Goal: Information Seeking & Learning: Learn about a topic

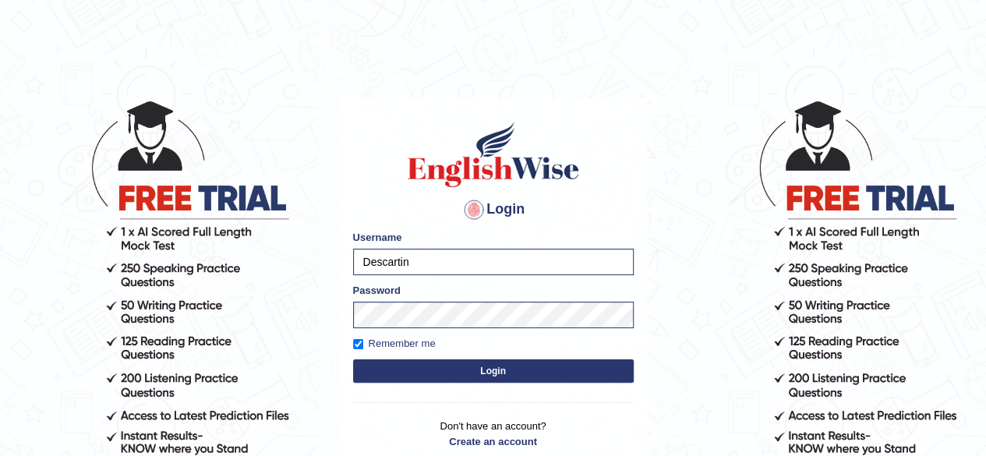
click at [505, 370] on button "Login" at bounding box center [493, 370] width 281 height 23
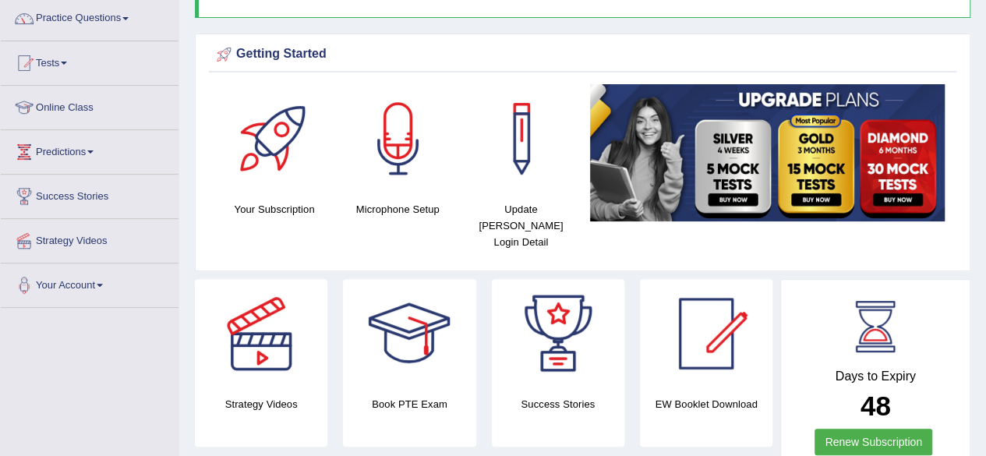
scroll to position [94, 0]
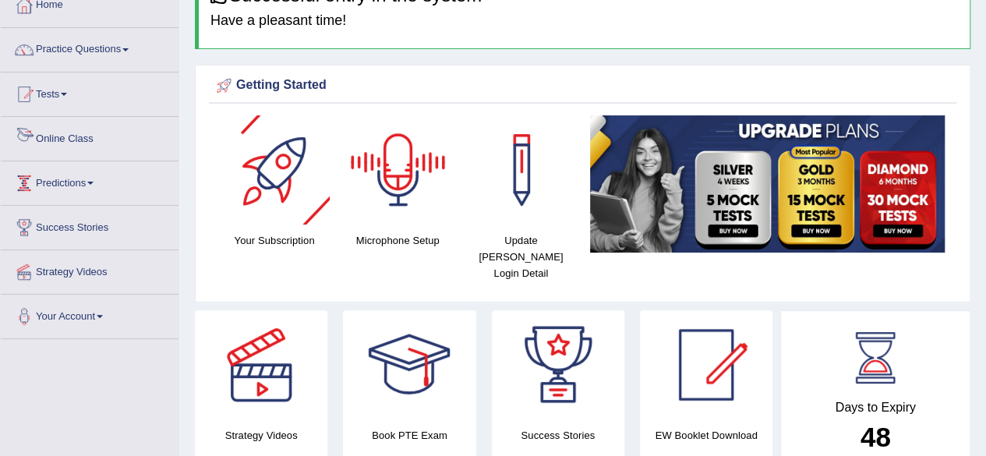
click at [81, 140] on link "Online Class" at bounding box center [90, 136] width 178 height 39
click at [81, 140] on link "Online Class" at bounding box center [88, 136] width 174 height 39
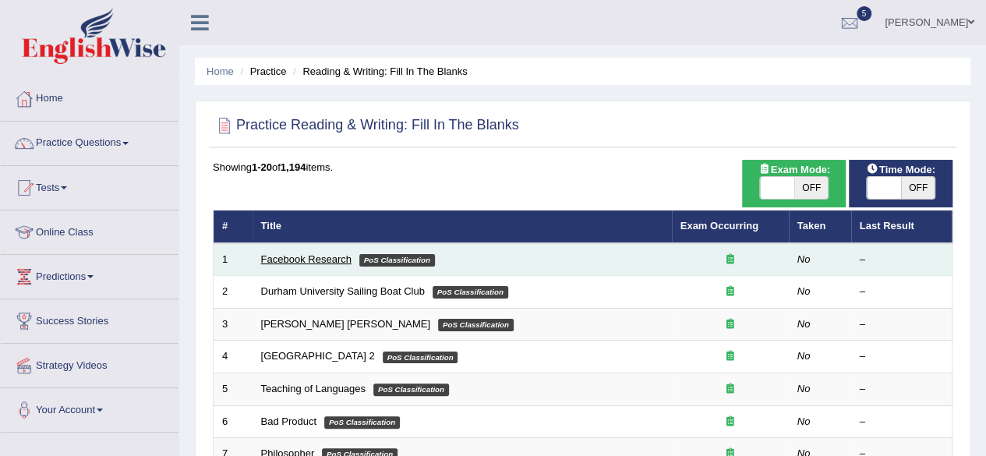
click at [337, 260] on link "Facebook Research" at bounding box center [306, 259] width 90 height 12
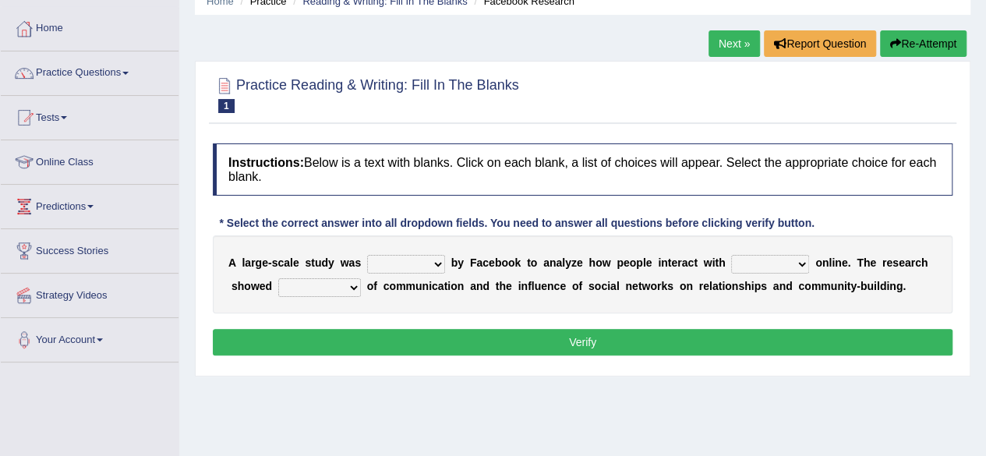
scroll to position [94, 0]
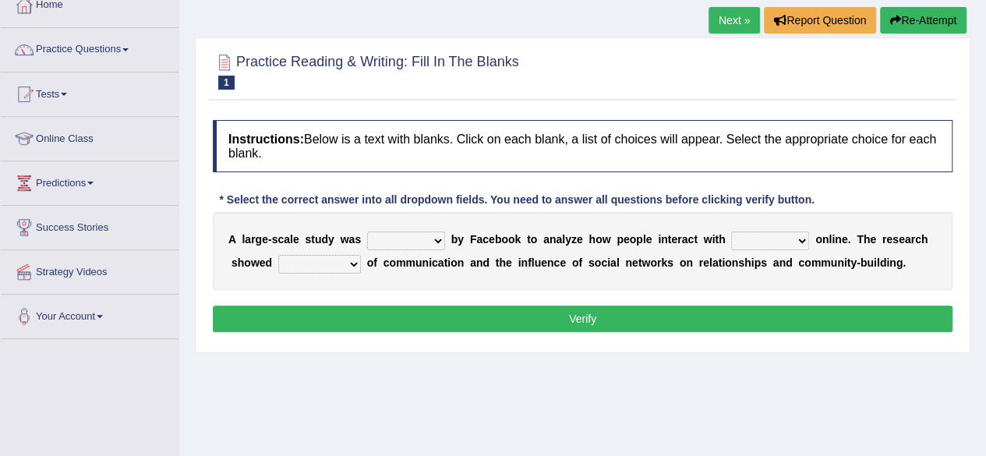
click at [439, 239] on select "surveyed had asked made" at bounding box center [406, 241] width 78 height 19
select select "made"
click at [367, 232] on select "surveyed had asked made" at bounding box center [406, 241] width 78 height 19
click at [802, 239] on select "together all each other another" at bounding box center [770, 241] width 78 height 19
select select "each other"
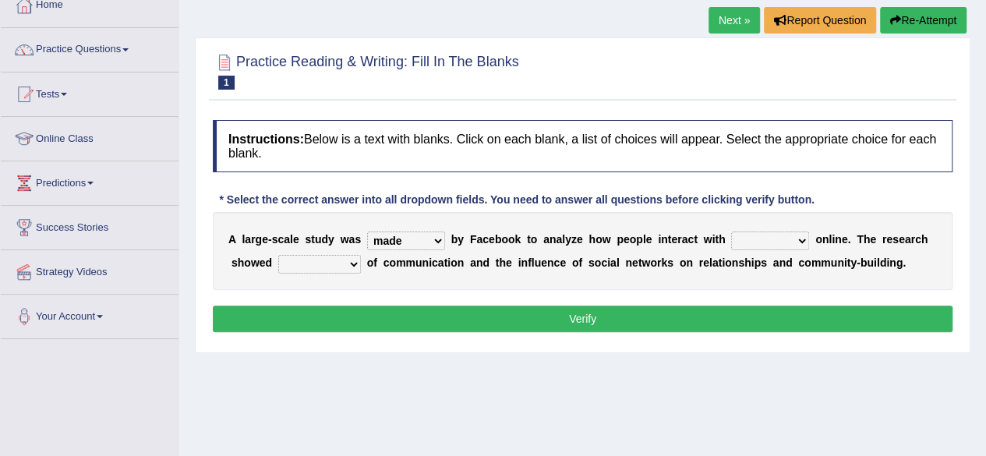
click at [731, 232] on select "together all each other another" at bounding box center [770, 241] width 78 height 19
click at [349, 261] on select "advantages standards fellowships patterns" at bounding box center [319, 264] width 83 height 19
select select "advantages"
click at [278, 255] on select "advantages standards fellowships patterns" at bounding box center [319, 264] width 83 height 19
click at [557, 316] on button "Verify" at bounding box center [583, 319] width 740 height 27
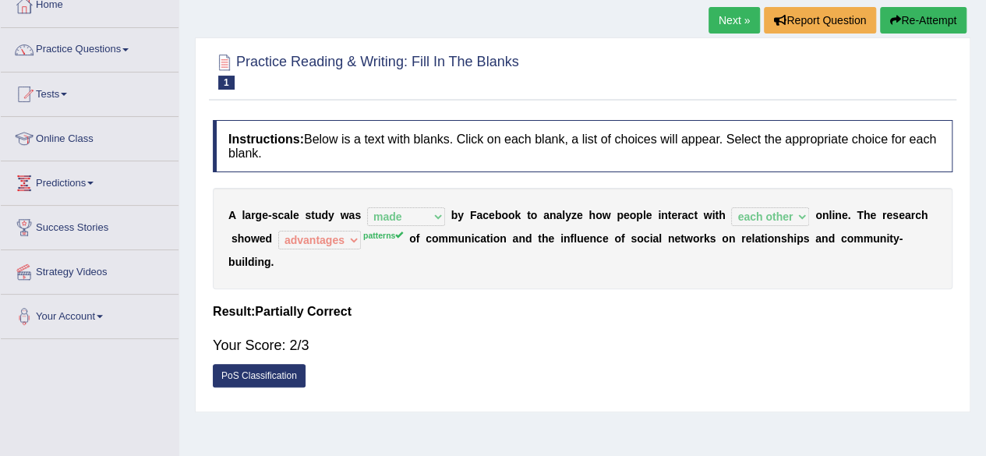
click at [717, 23] on link "Next »" at bounding box center [734, 20] width 51 height 27
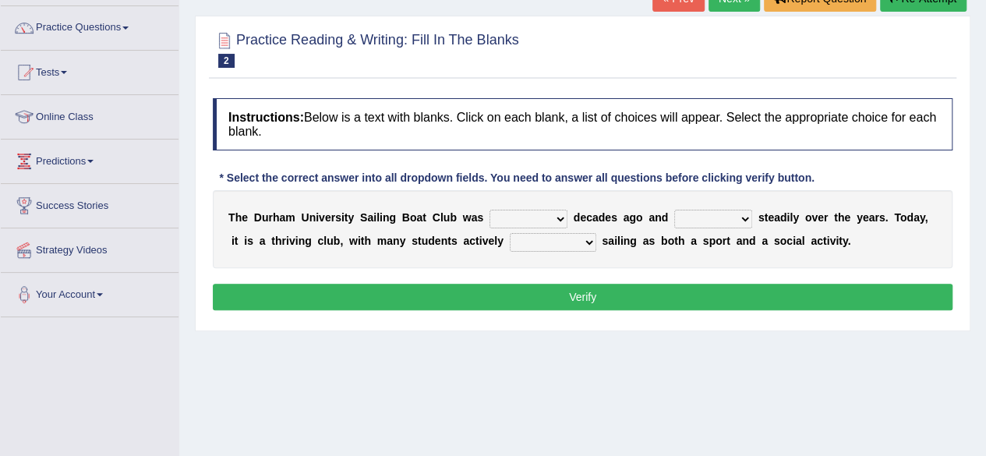
scroll to position [125, 0]
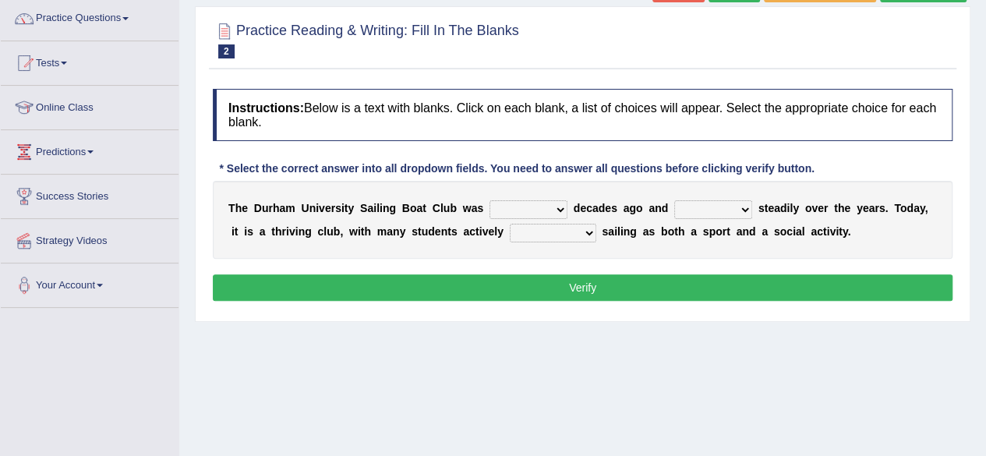
click at [559, 210] on select "found fund founded find" at bounding box center [529, 209] width 78 height 19
select select "founded"
click at [490, 200] on select "found fund founded find" at bounding box center [529, 209] width 78 height 19
click at [747, 207] on select "grow growing has grown grown" at bounding box center [714, 209] width 78 height 19
select select "growing"
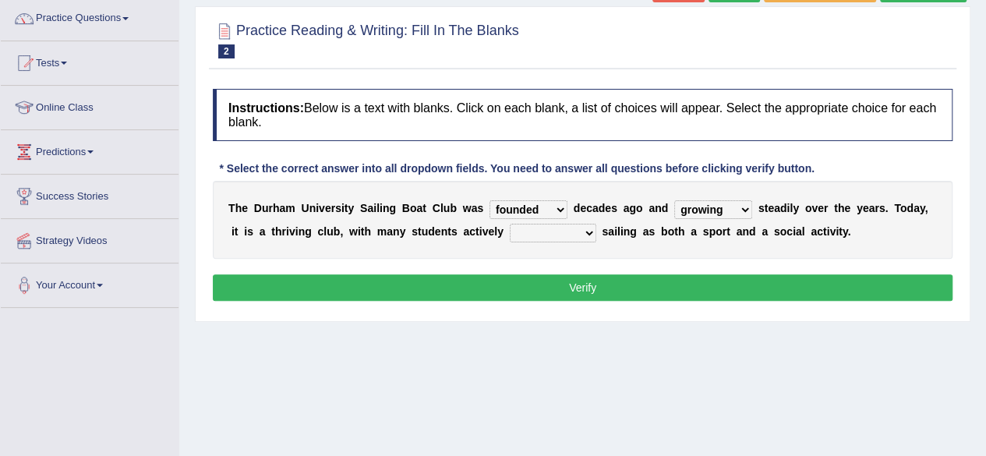
click at [675, 200] on select "grow growing has grown grown" at bounding box center [714, 209] width 78 height 19
click at [591, 230] on select "enjoy enjoyed are enjoying enjoying" at bounding box center [553, 233] width 87 height 19
select select "are enjoying"
click at [510, 224] on select "enjoy enjoyed are enjoying enjoying" at bounding box center [553, 233] width 87 height 19
click at [569, 272] on div "Instructions: Below is a text with blanks. Click on each blank, a list of choic…" at bounding box center [583, 197] width 748 height 232
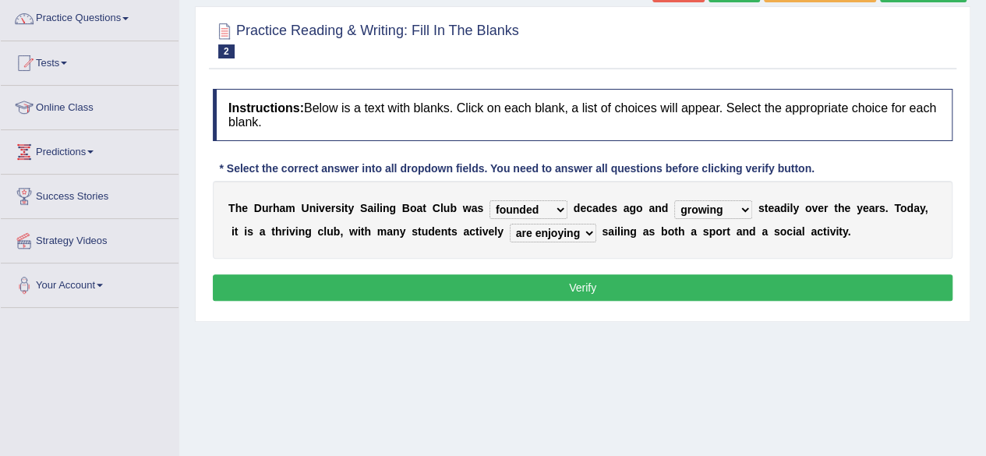
click at [576, 282] on button "Verify" at bounding box center [583, 287] width 740 height 27
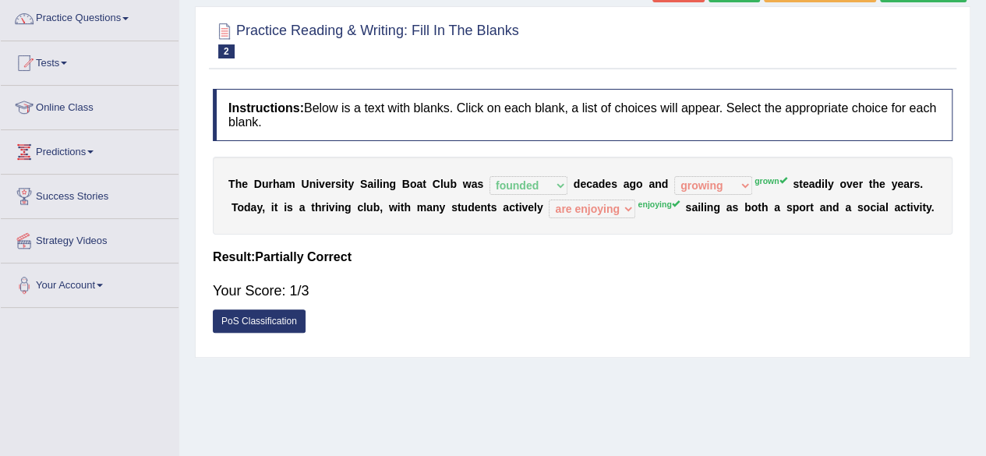
scroll to position [94, 0]
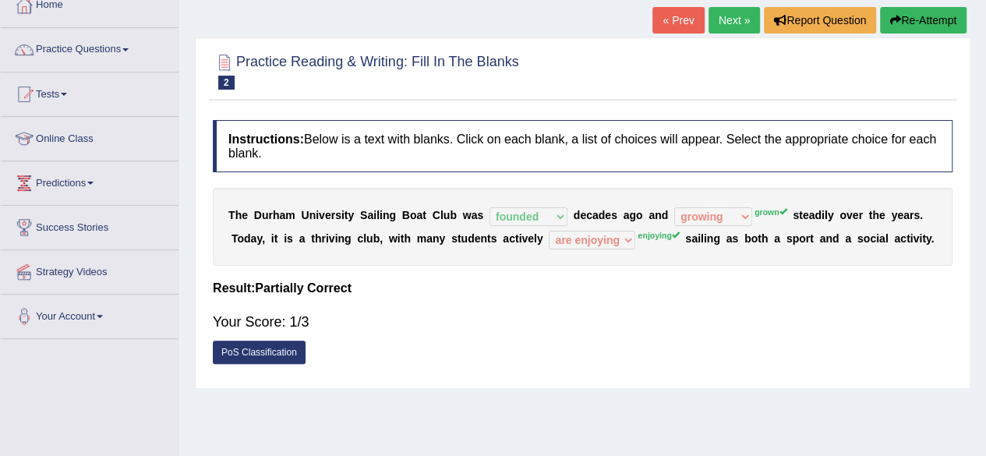
click at [725, 23] on link "Next »" at bounding box center [734, 20] width 51 height 27
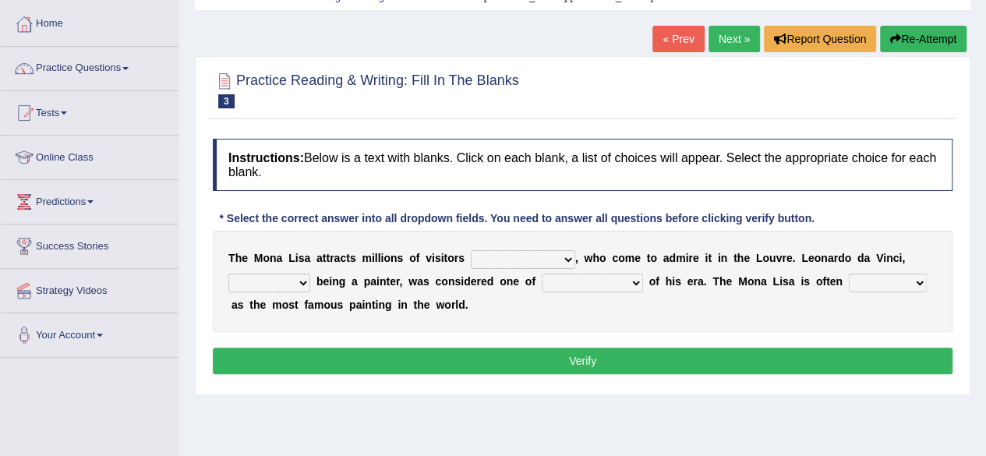
scroll to position [94, 0]
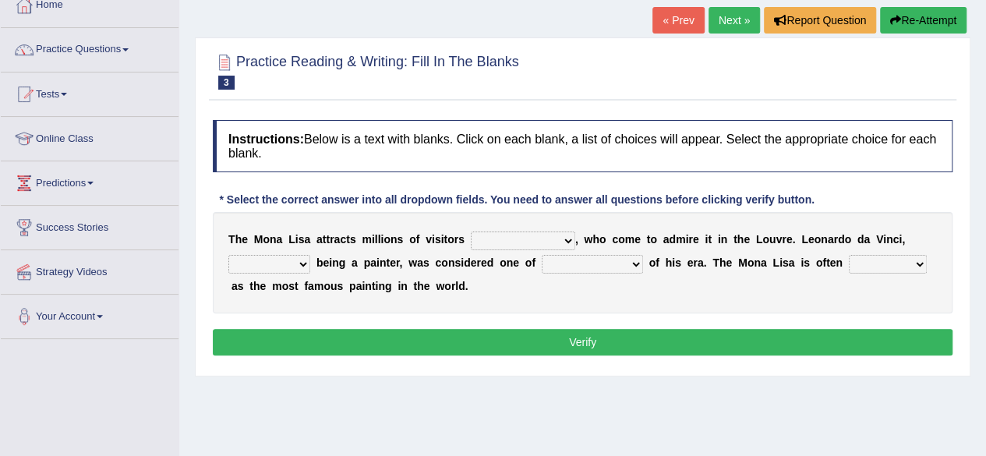
click at [568, 239] on select "around the year the all year all year round per year" at bounding box center [523, 241] width 104 height 19
click at [471, 232] on select "around the year the all year all year round per year" at bounding box center [523, 241] width 104 height 19
click at [567, 240] on select "around the year the all year all year round per year" at bounding box center [523, 241] width 104 height 19
select select "per year"
click at [471, 232] on select "around the year the all year all year round per year" at bounding box center [523, 241] width 104 height 19
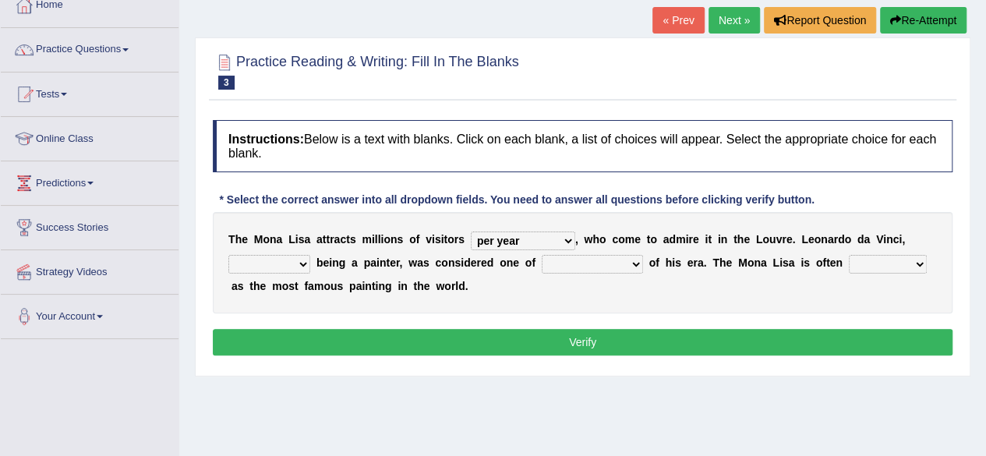
click at [303, 261] on select "rather than as much as as well as as long as" at bounding box center [269, 264] width 82 height 19
select select "as much as"
click at [228, 255] on select "rather than as much as as well as as long as" at bounding box center [269, 264] width 82 height 19
click at [632, 260] on select "better artists artist the better artist the best artists" at bounding box center [592, 264] width 101 height 19
select select "the better artist"
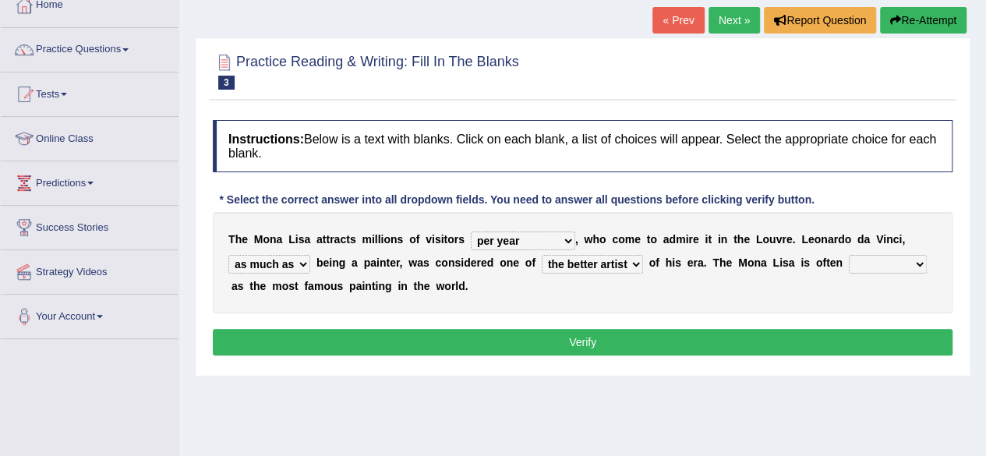
click at [542, 255] on select "better artists artist the better artist the best artists" at bounding box center [592, 264] width 101 height 19
click at [920, 265] on select "classified suggested predicted described" at bounding box center [888, 264] width 78 height 19
select select "described"
click at [849, 255] on select "classified suggested predicted described" at bounding box center [888, 264] width 78 height 19
click at [609, 341] on button "Verify" at bounding box center [583, 342] width 740 height 27
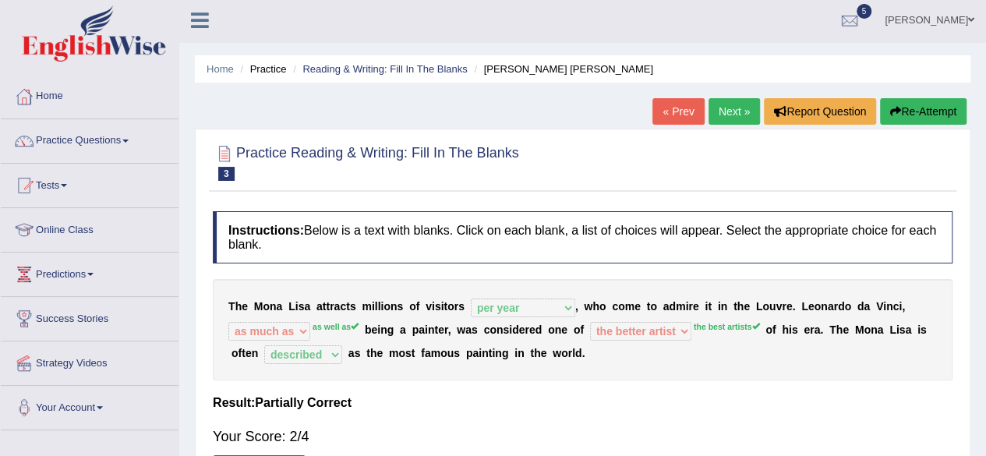
scroll to position [0, 0]
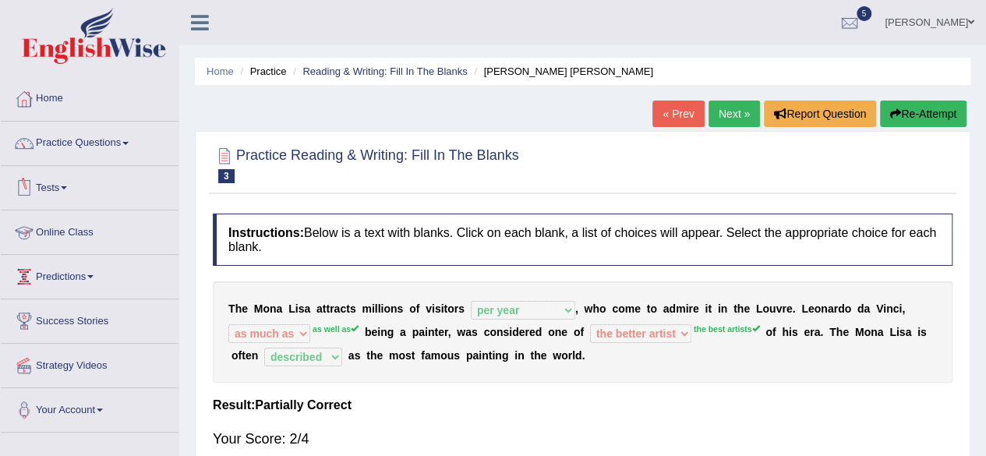
click at [79, 233] on link "Online Class" at bounding box center [90, 230] width 178 height 39
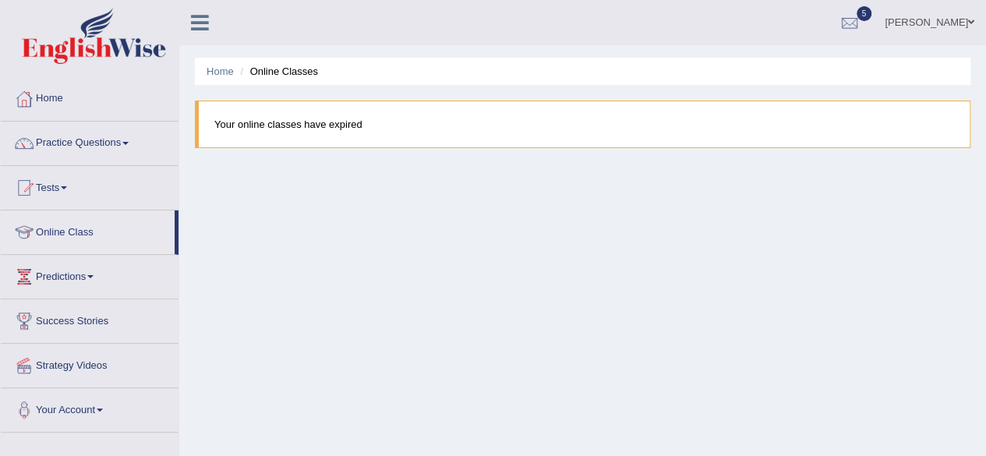
click at [128, 143] on span at bounding box center [125, 143] width 6 height 3
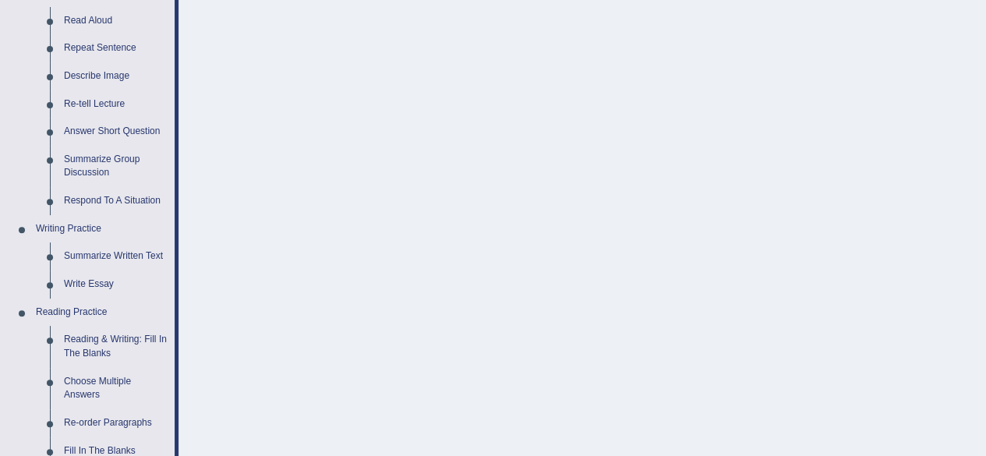
scroll to position [218, 0]
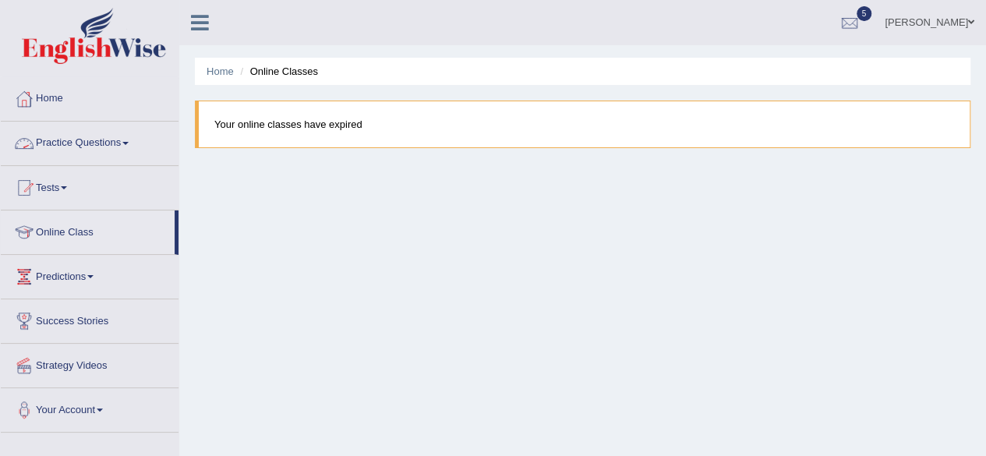
click at [119, 151] on link "Practice Questions" at bounding box center [90, 141] width 178 height 39
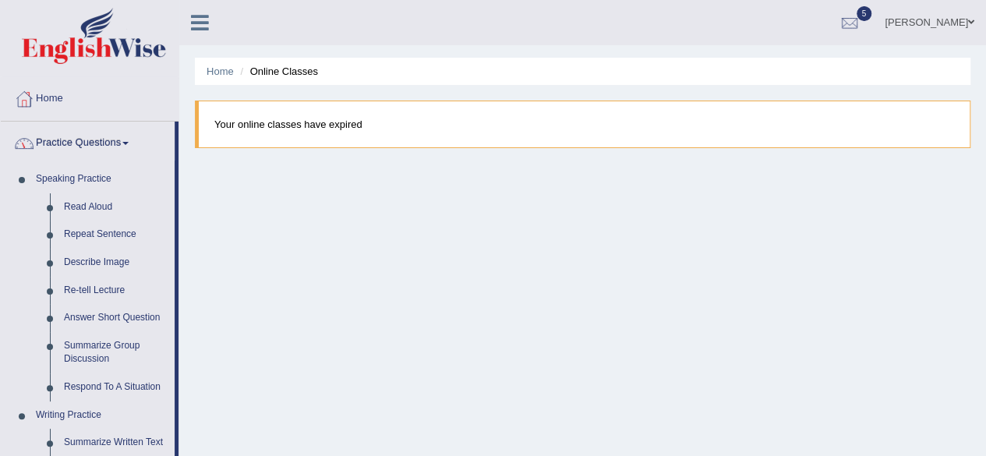
click at [56, 101] on link "Home" at bounding box center [90, 96] width 178 height 39
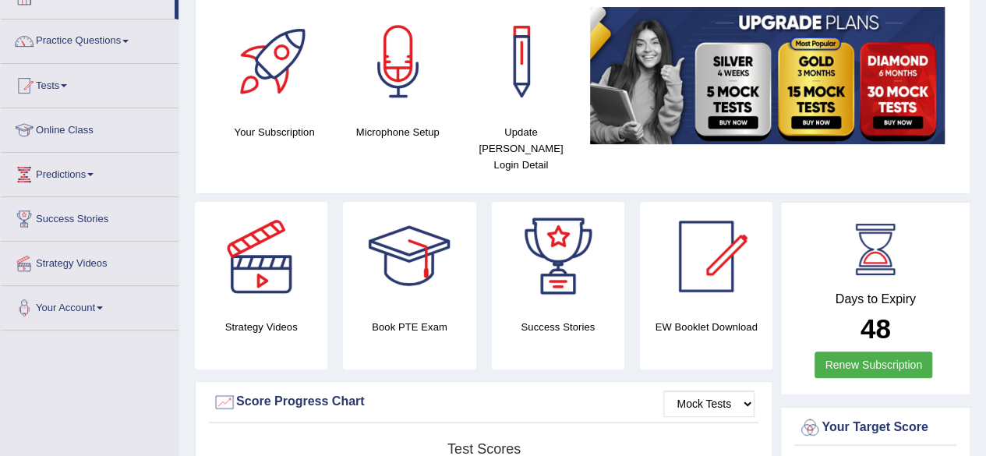
scroll to position [125, 0]
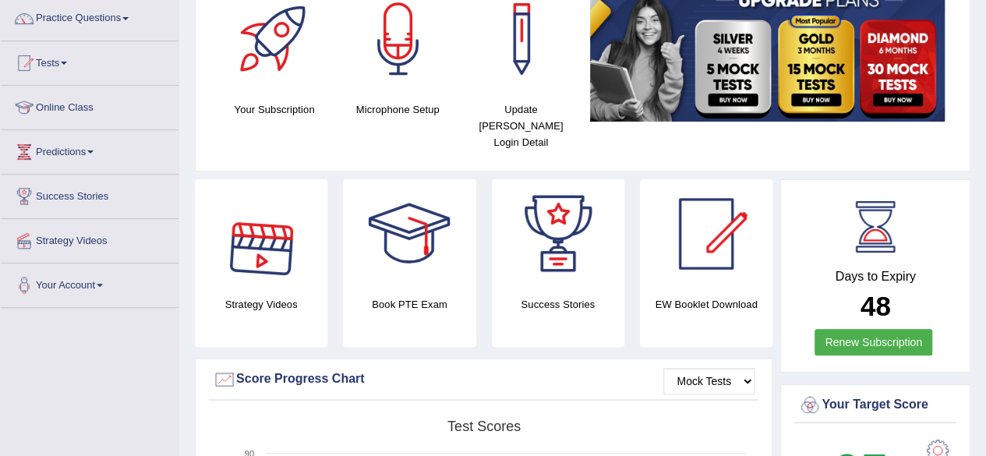
click at [262, 243] on div at bounding box center [261, 233] width 109 height 109
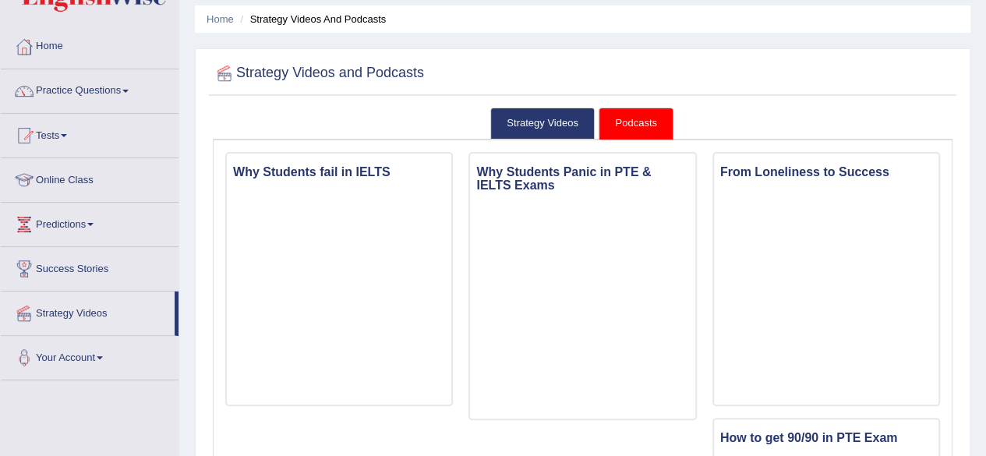
scroll to position [62, 0]
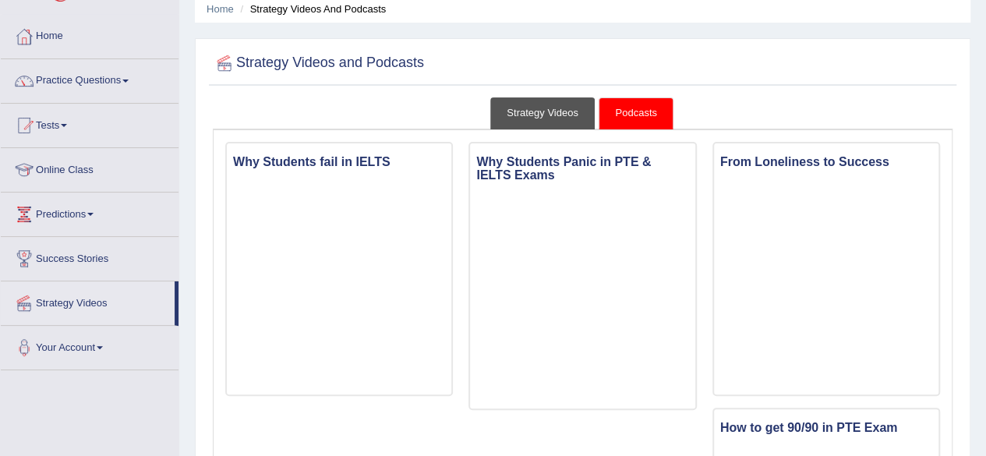
click at [541, 113] on link "Strategy Videos" at bounding box center [542, 113] width 104 height 32
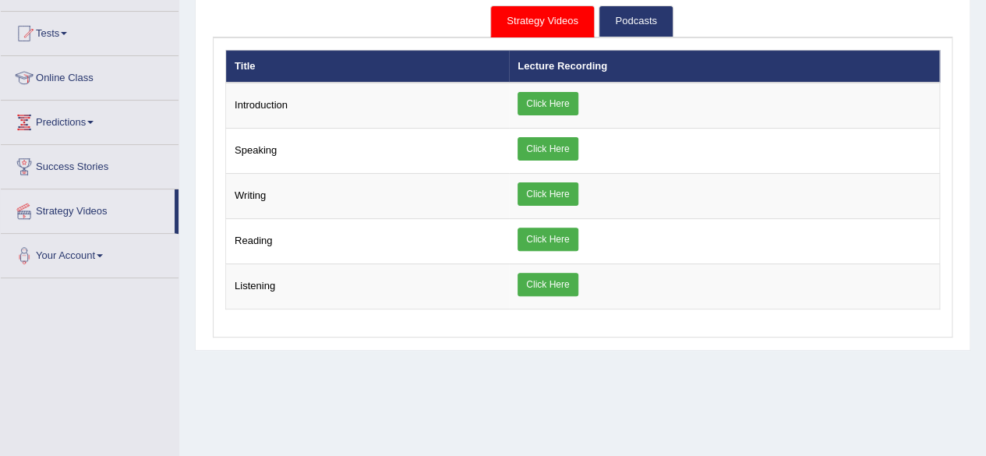
scroll to position [156, 0]
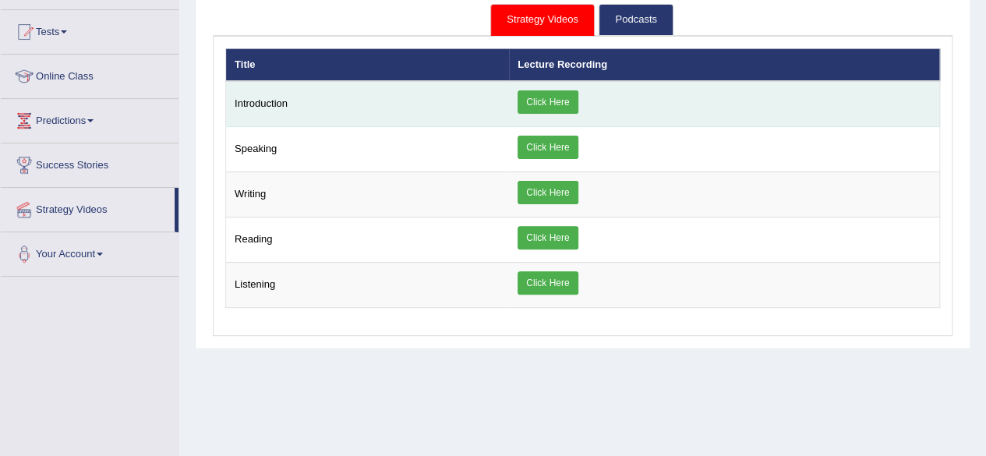
click at [544, 99] on link "Click Here" at bounding box center [548, 101] width 60 height 23
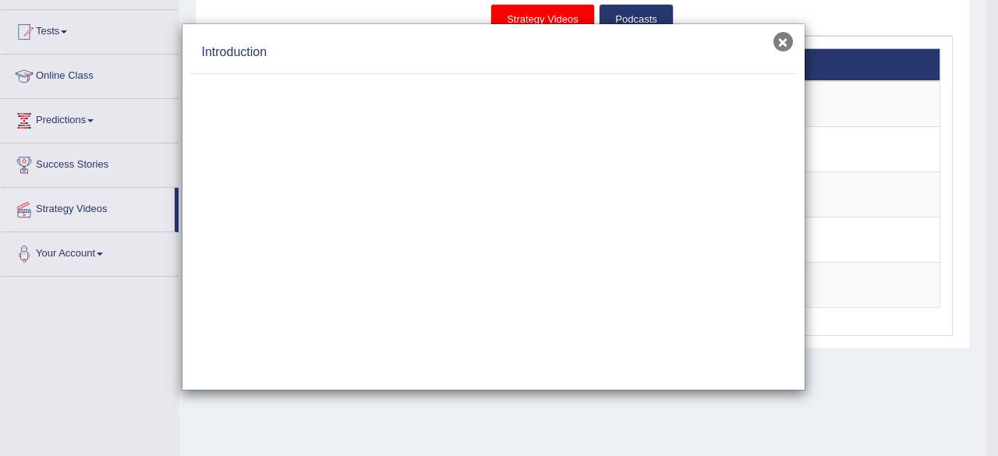
click at [792, 41] on button "×" at bounding box center [783, 41] width 19 height 19
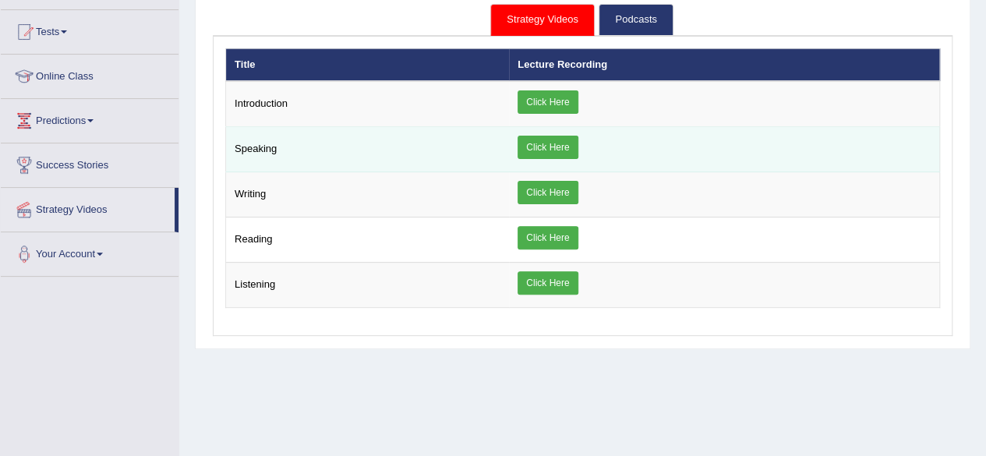
click at [540, 143] on link "Click Here" at bounding box center [548, 147] width 60 height 23
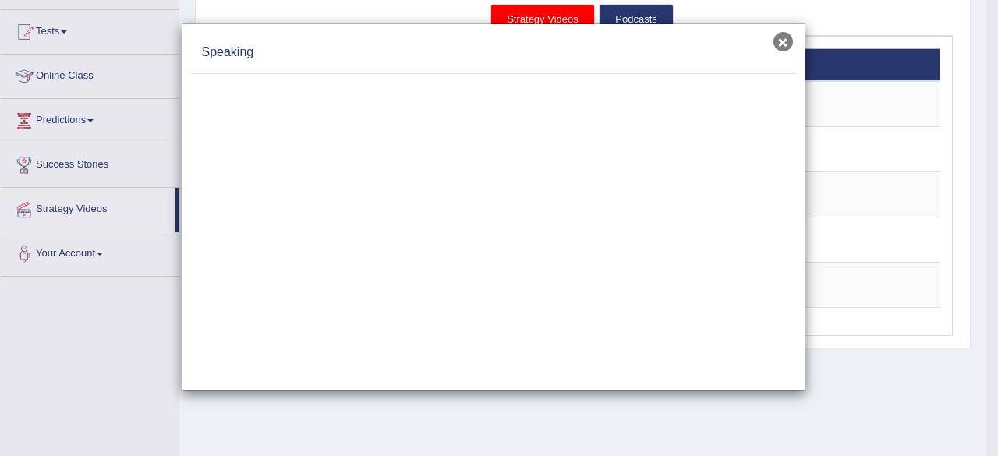
click at [785, 41] on button "×" at bounding box center [783, 41] width 19 height 19
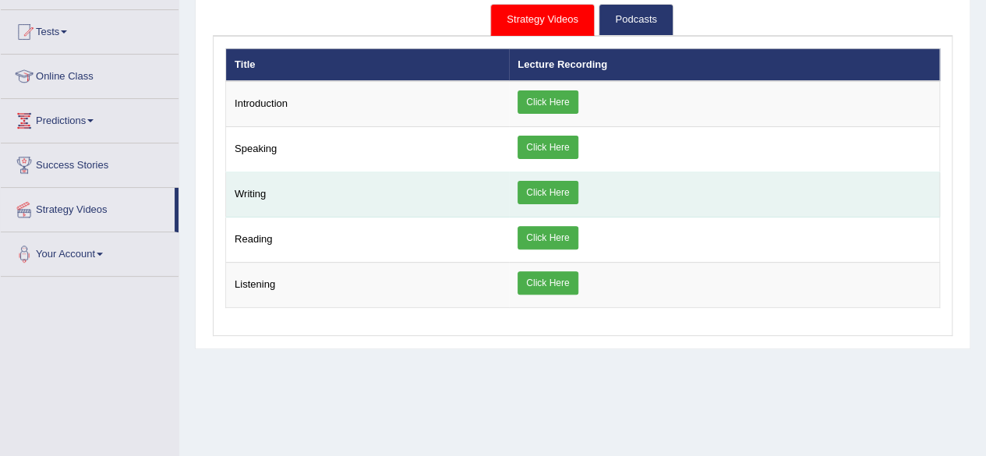
click at [540, 189] on link "Click Here" at bounding box center [548, 192] width 60 height 23
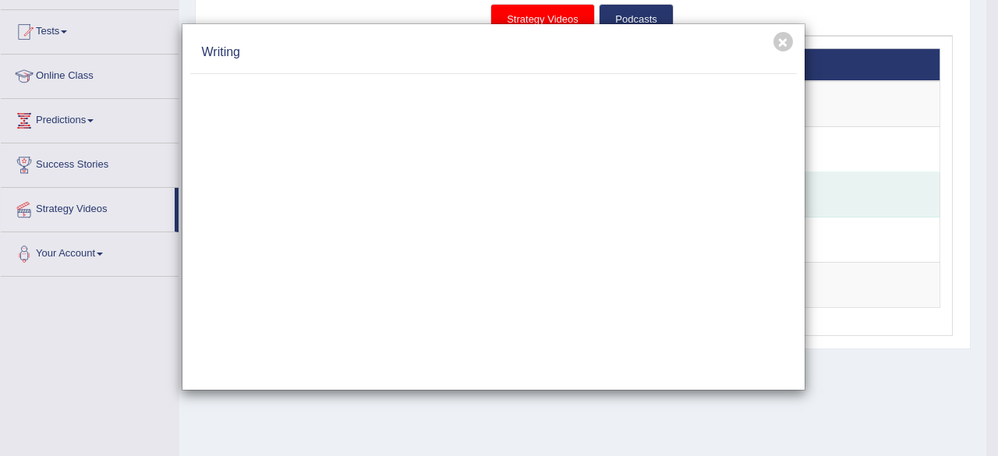
click at [540, 189] on div "× Introduction × Speaking × × ×" at bounding box center [582, 178] width 715 height 260
click at [778, 43] on button "×" at bounding box center [783, 41] width 19 height 19
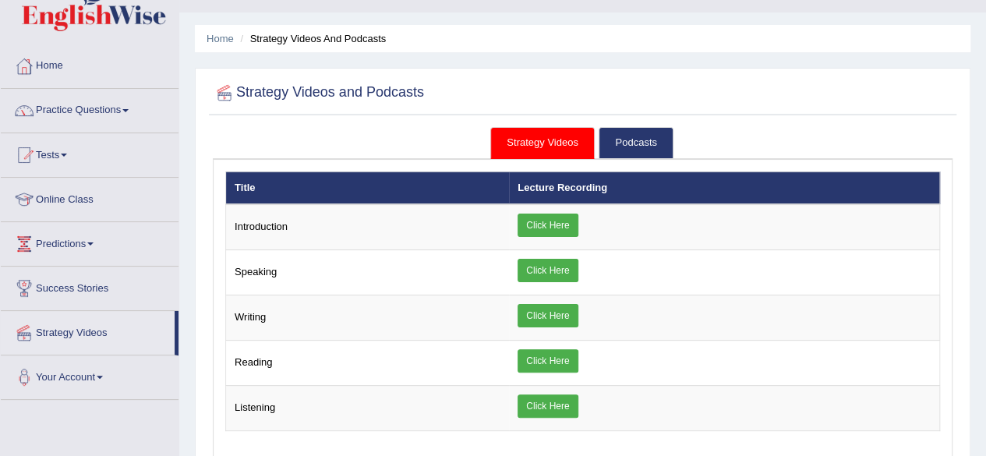
scroll to position [31, 0]
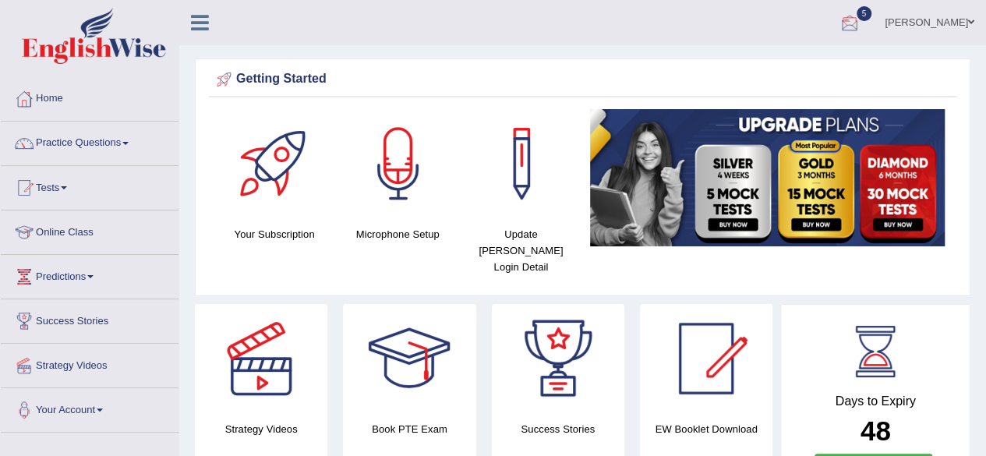
click at [862, 27] on div at bounding box center [849, 23] width 23 height 23
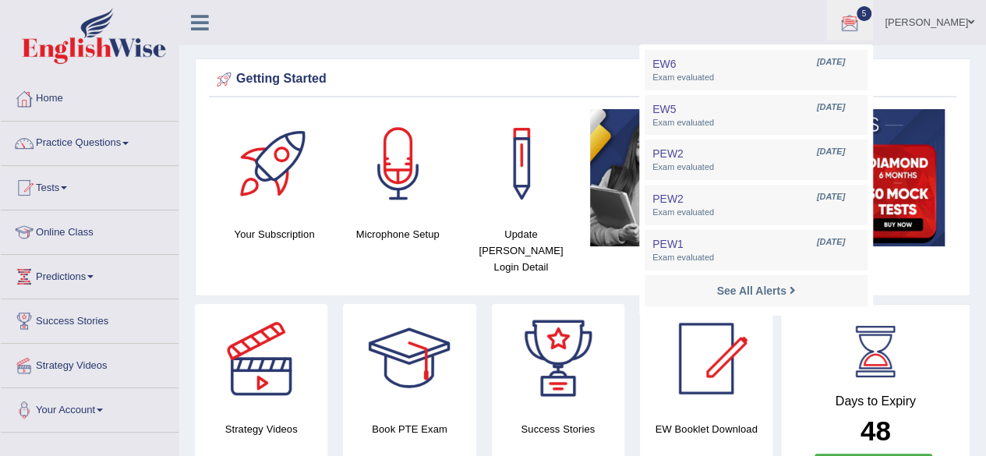
click at [66, 194] on link "Tests" at bounding box center [90, 185] width 178 height 39
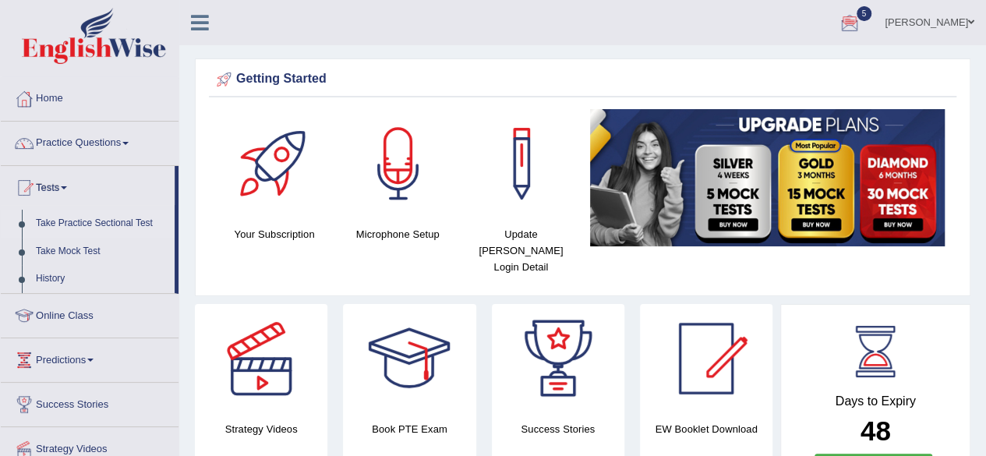
click at [115, 228] on link "Take Practice Sectional Test" at bounding box center [102, 224] width 146 height 28
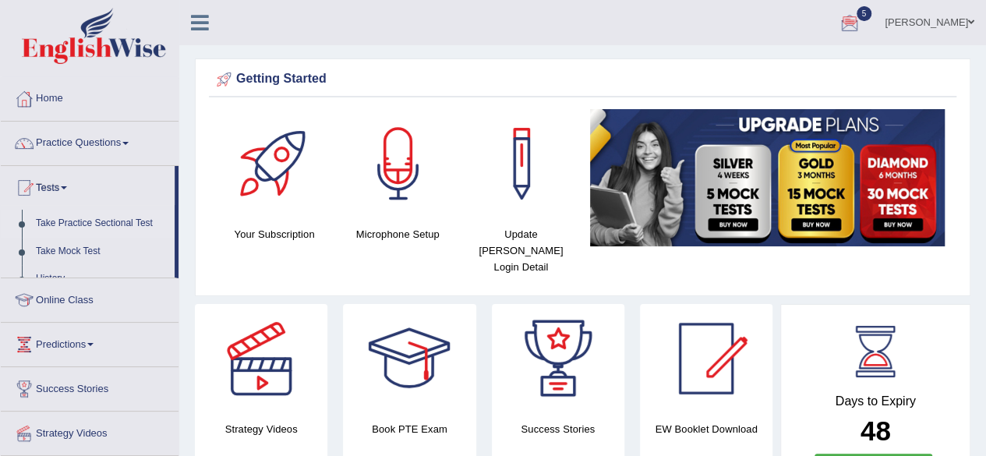
click at [115, 228] on link "Take Practice Sectional Test" at bounding box center [102, 224] width 146 height 28
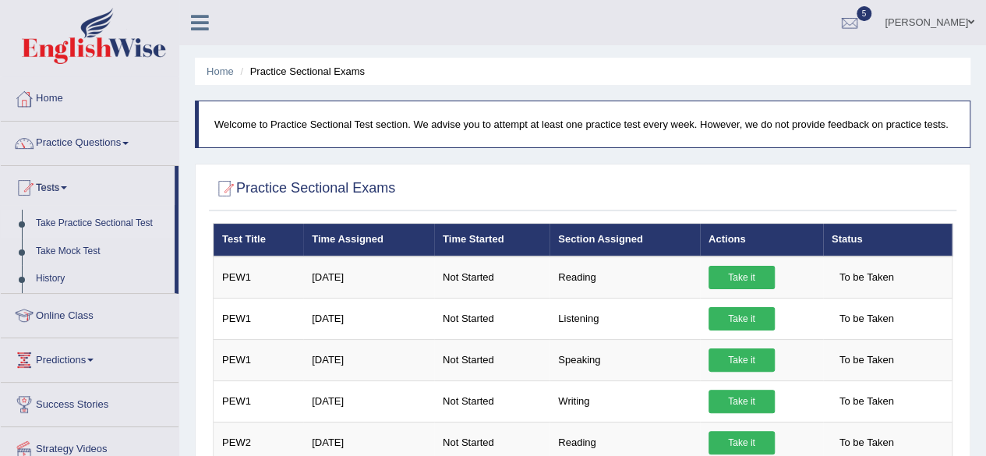
click at [72, 318] on link "Online Class" at bounding box center [90, 313] width 178 height 39
click at [72, 318] on ul "Home Practice Questions Speaking Practice Read Aloud Repeat Sentence Describe I…" at bounding box center [90, 296] width 178 height 439
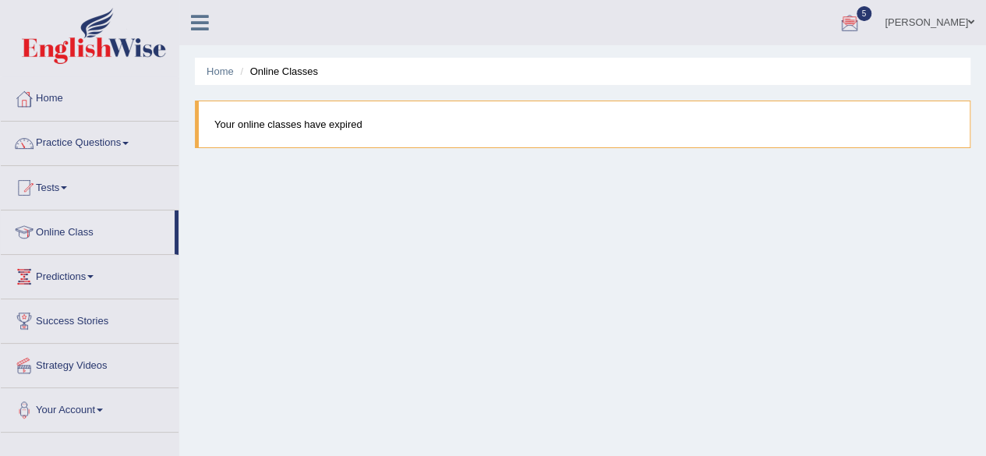
click at [862, 27] on div at bounding box center [849, 23] width 23 height 23
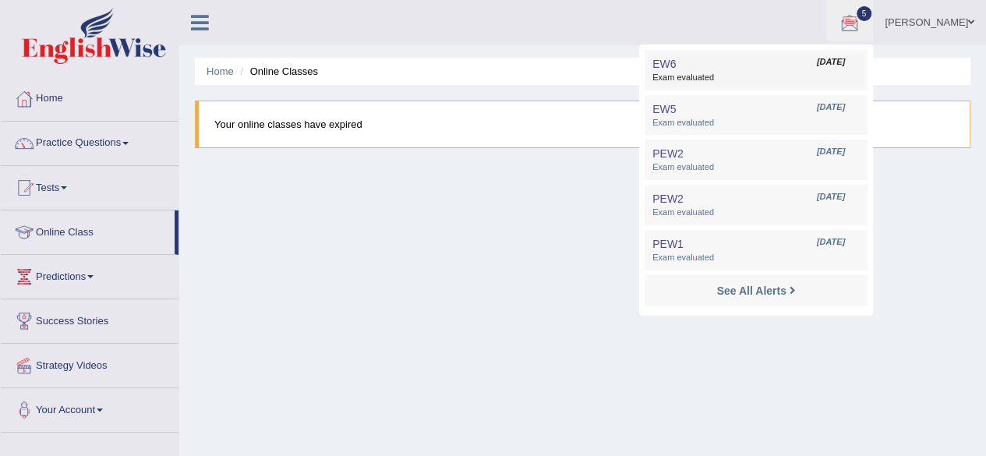
click at [845, 66] on span "Nov 24, 2024" at bounding box center [831, 62] width 28 height 12
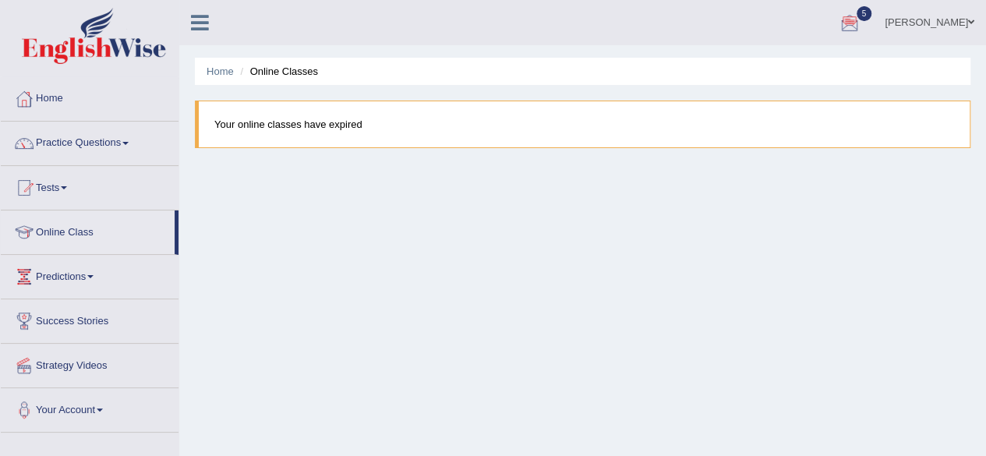
click at [851, 66] on ul "Home Online Classes" at bounding box center [583, 71] width 776 height 27
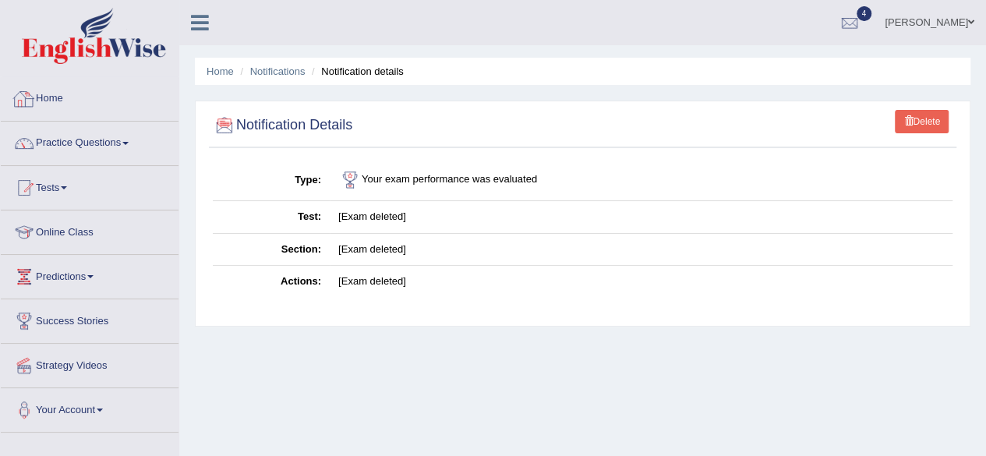
click at [68, 97] on link "Home" at bounding box center [90, 96] width 178 height 39
click at [68, 97] on link "Home" at bounding box center [88, 96] width 174 height 39
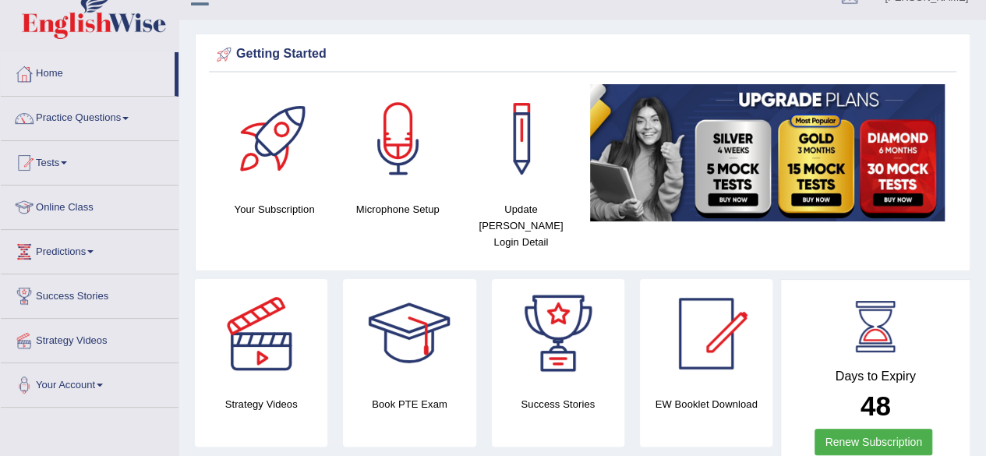
click at [986, 431] on html "Toggle navigation Home Practice Questions Speaking Practice Read Aloud Repeat S…" at bounding box center [493, 203] width 986 height 456
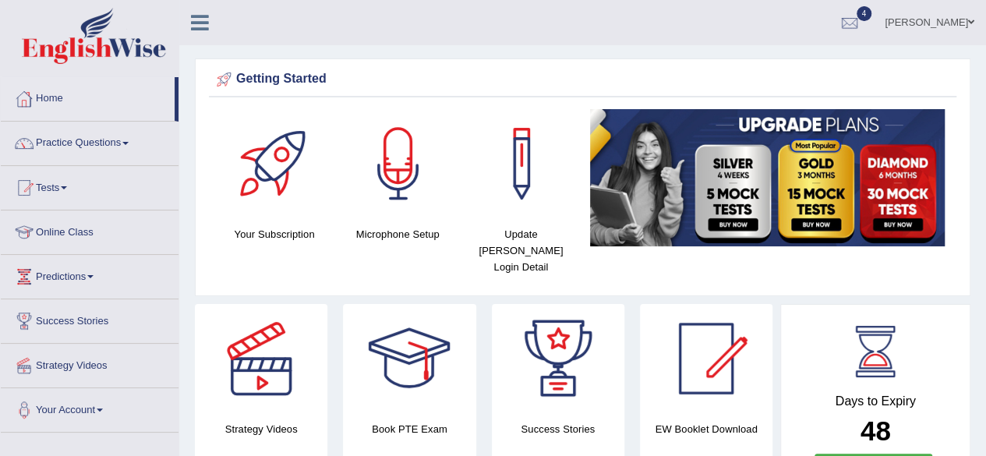
click at [58, 98] on link "Home" at bounding box center [88, 96] width 174 height 39
